Goal: Task Accomplishment & Management: Manage account settings

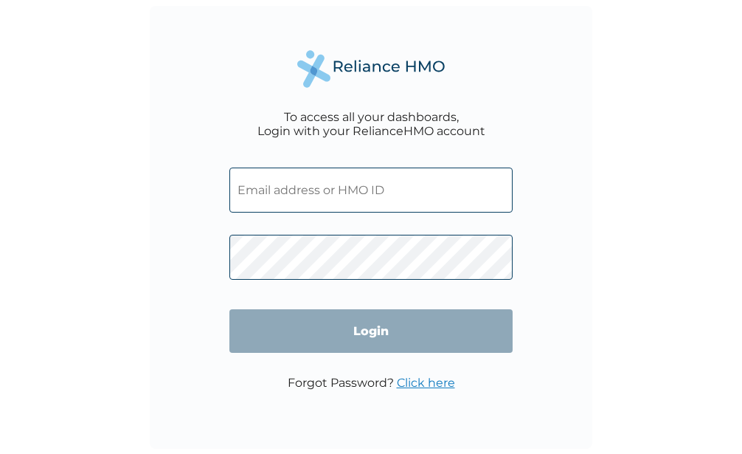
click at [286, 193] on input "text" at bounding box center [370, 189] width 283 height 45
paste input "UBASINACHI ENTERPRISES"
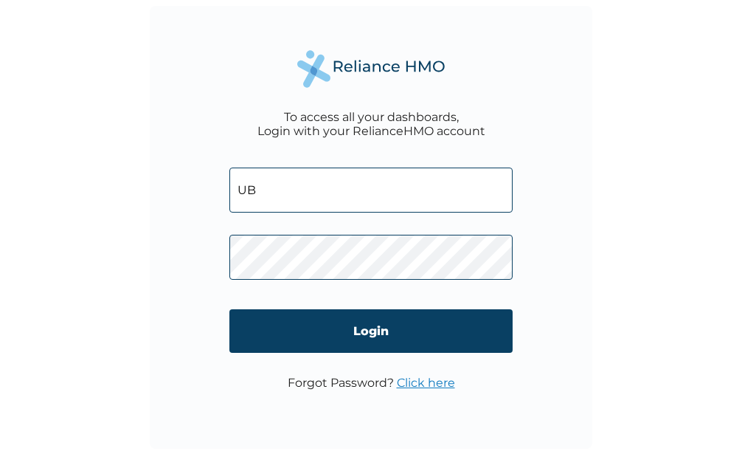
type input "U"
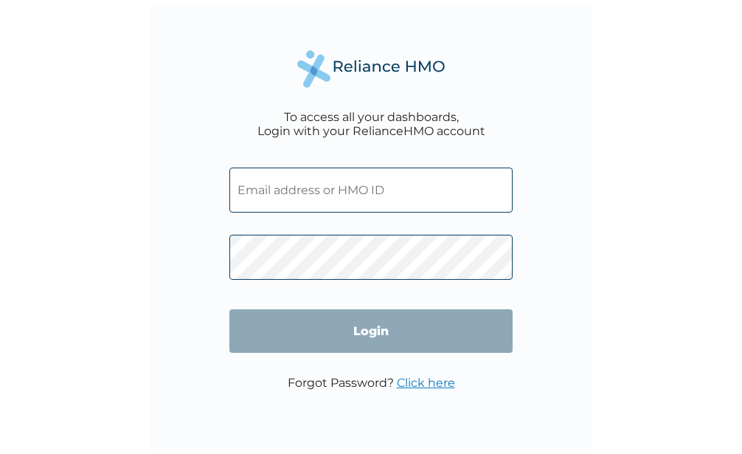
paste input "enugu.edp@aavabrands.com"
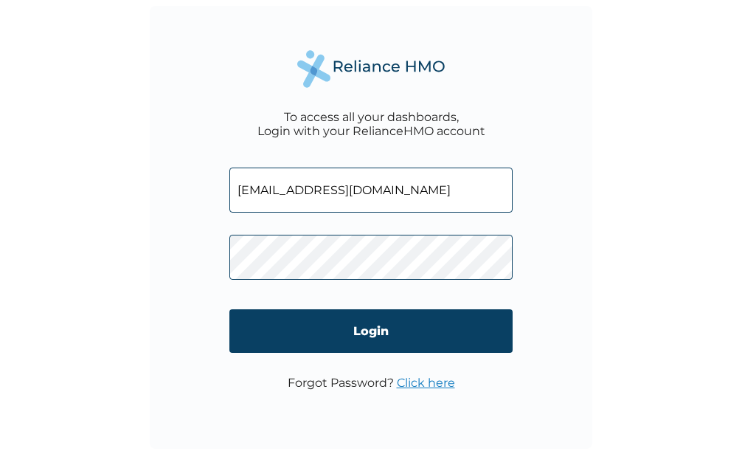
type input "enugu.edp@aavabrands.com"
